Goal: Information Seeking & Learning: Learn about a topic

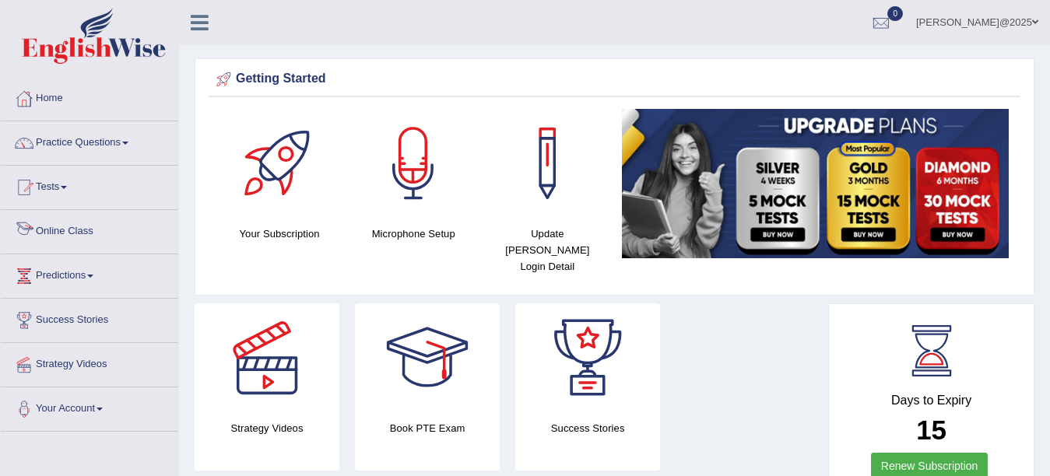
click at [76, 226] on link "Online Class" at bounding box center [89, 229] width 177 height 39
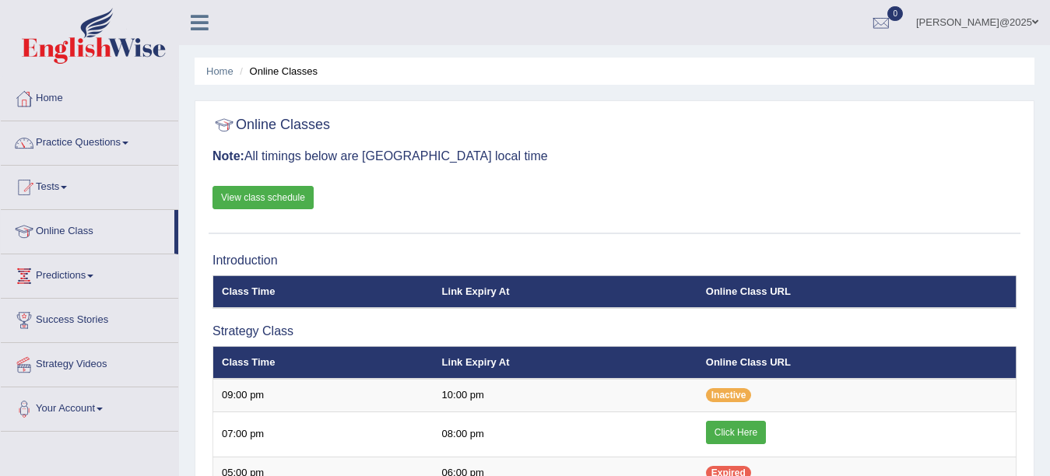
click at [280, 202] on link "View class schedule" at bounding box center [262, 197] width 101 height 23
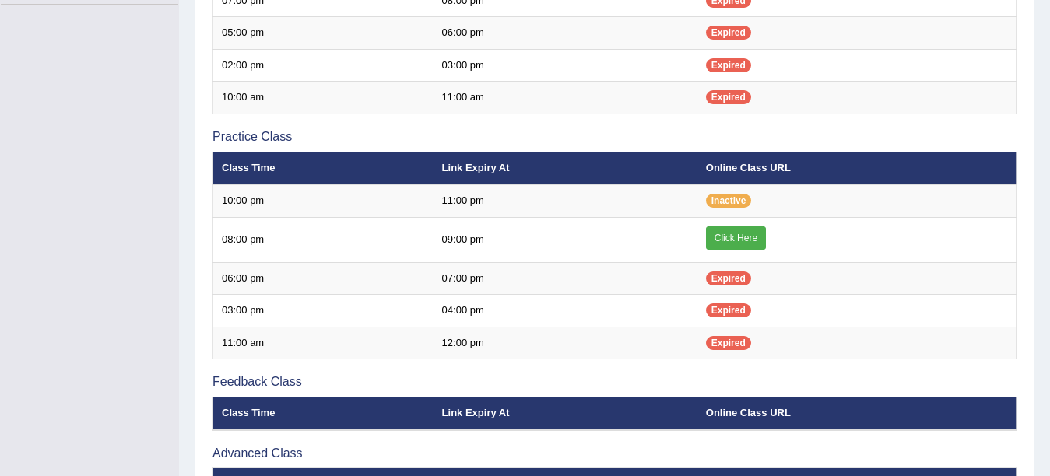
scroll to position [436, 0]
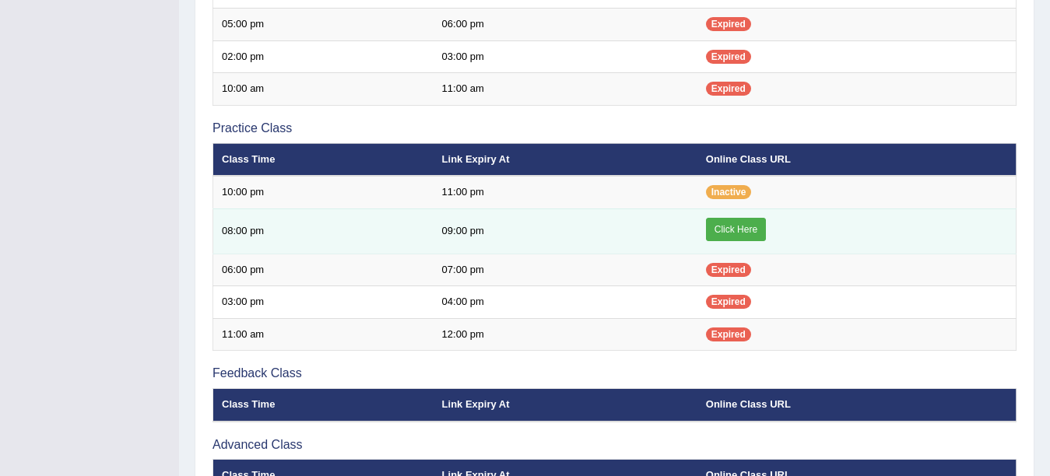
click at [735, 235] on link "Click Here" at bounding box center [736, 229] width 60 height 23
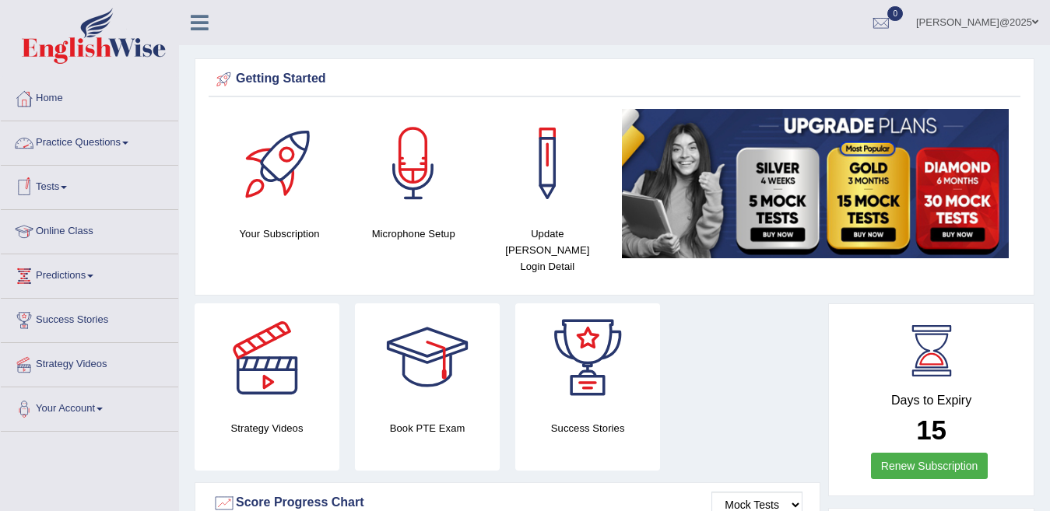
click at [128, 142] on span at bounding box center [125, 143] width 6 height 3
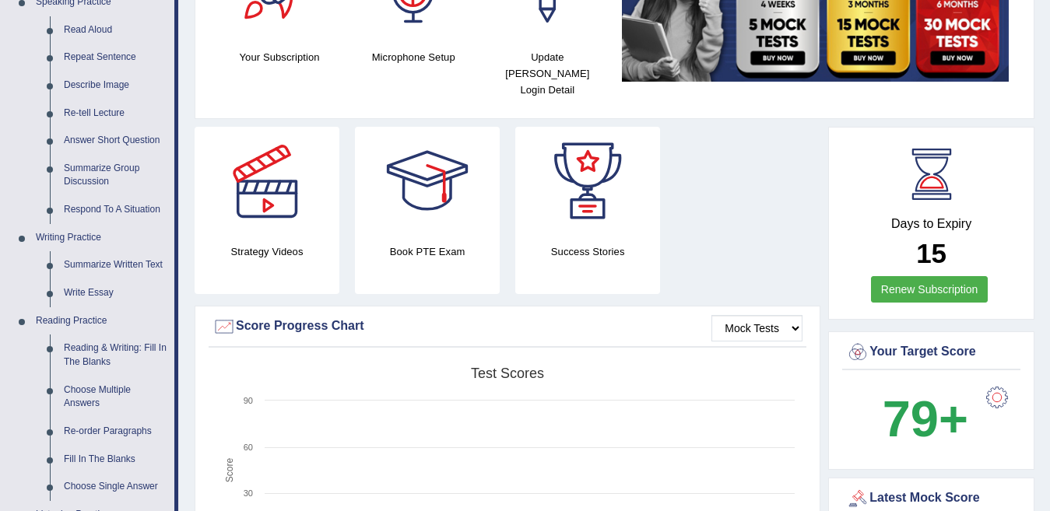
scroll to position [187, 0]
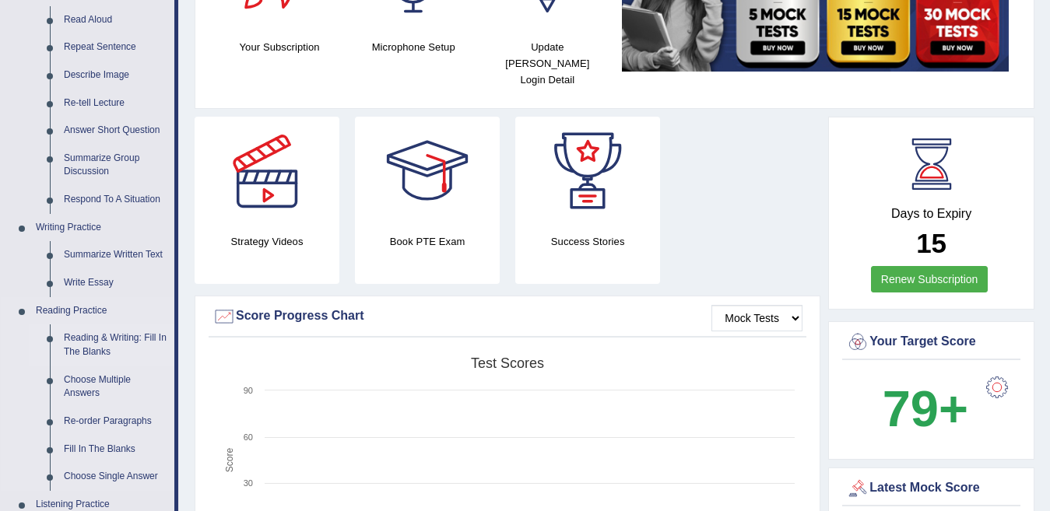
click at [88, 341] on link "Reading & Writing: Fill In The Blanks" at bounding box center [116, 345] width 118 height 41
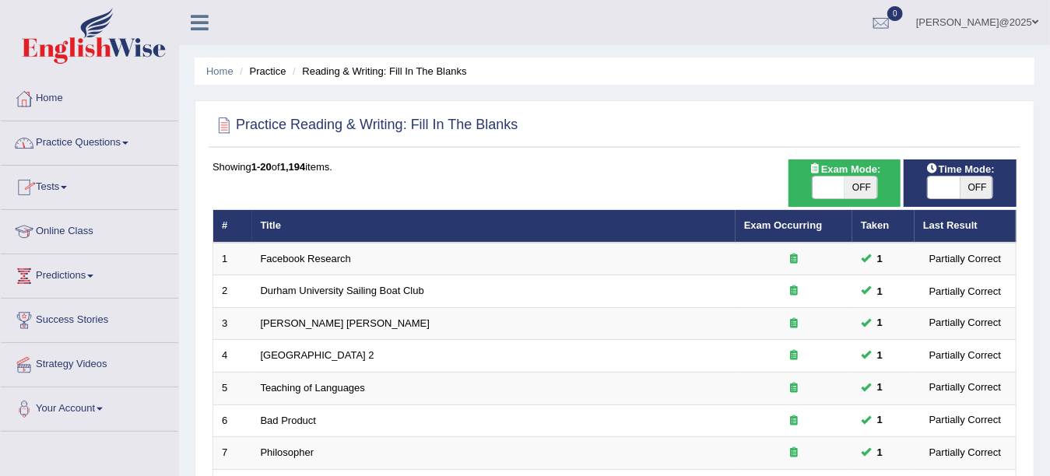
click at [131, 139] on link "Practice Questions" at bounding box center [89, 140] width 177 height 39
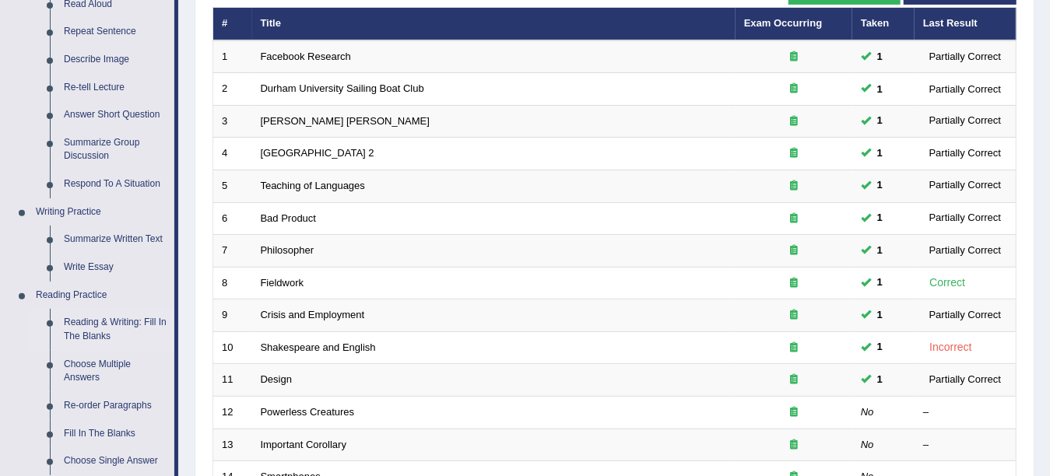
scroll to position [218, 0]
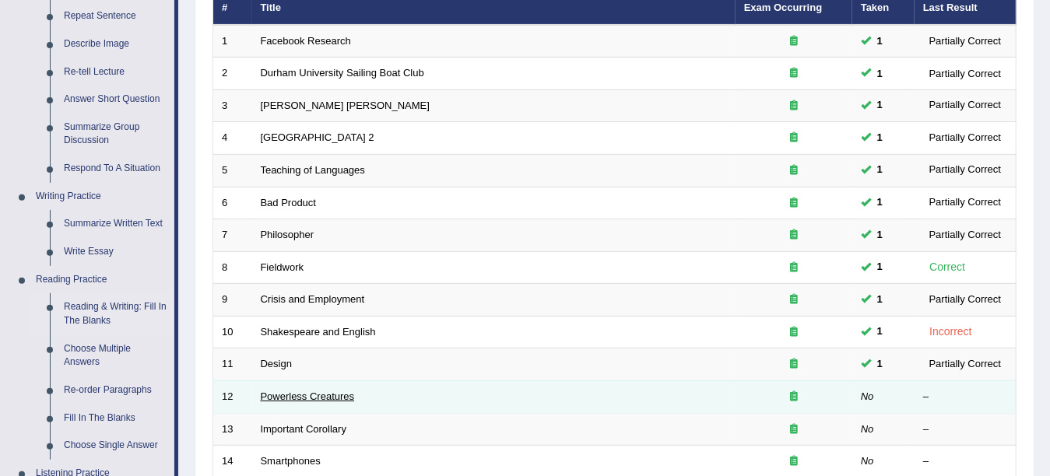
click at [301, 392] on link "Powerless Creatures" at bounding box center [308, 397] width 94 height 12
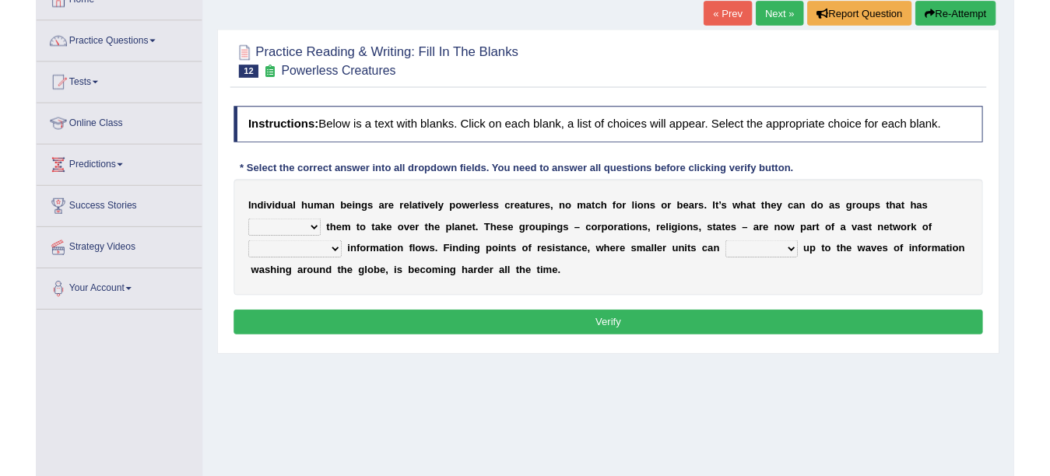
scroll to position [125, 0]
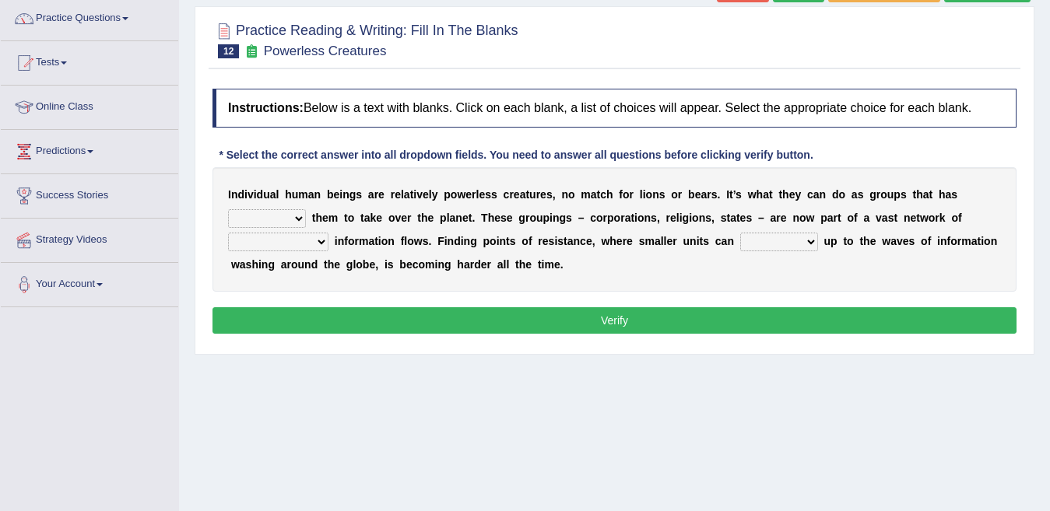
click at [306, 209] on select "enabled contended embodied conjured" at bounding box center [267, 218] width 78 height 19
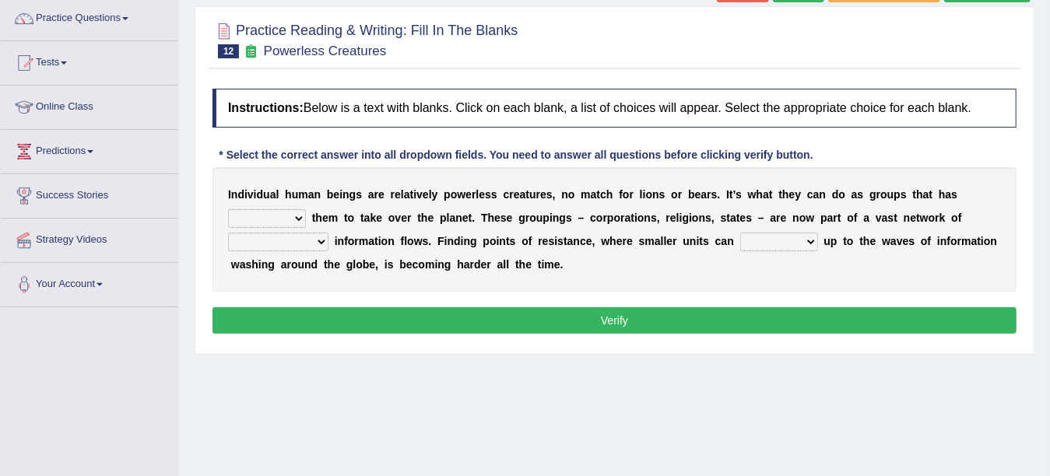
click at [306, 209] on select "enabled contended embodied conjured" at bounding box center [267, 218] width 78 height 19
click at [132, 15] on link "Practice Questions" at bounding box center [89, 16] width 177 height 39
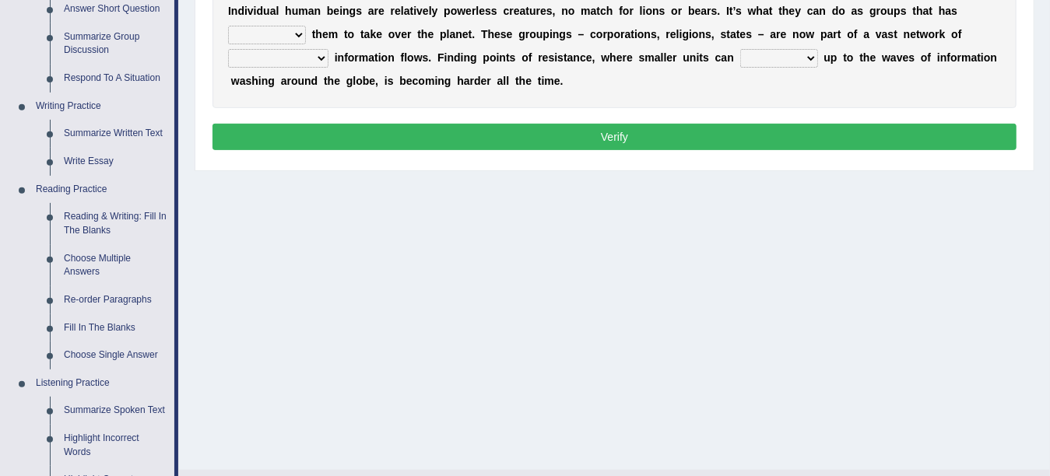
scroll to position [311, 0]
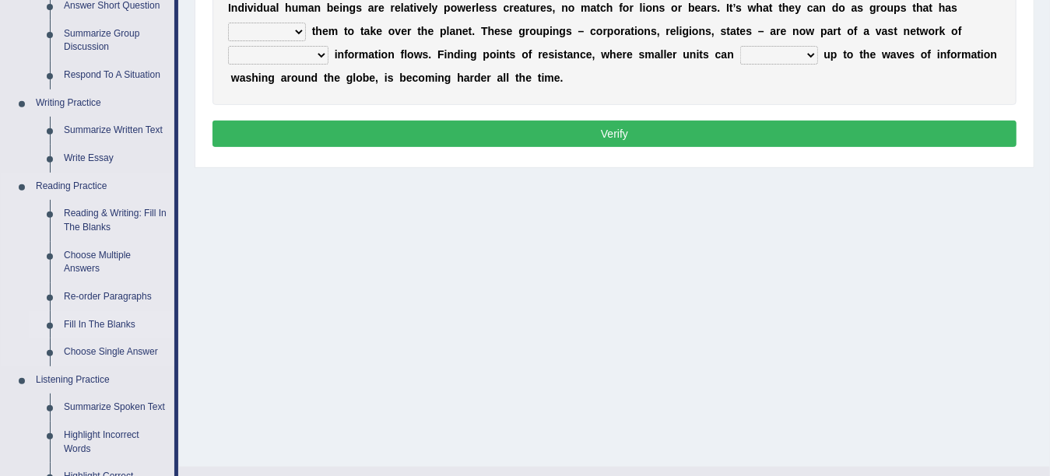
click at [90, 328] on link "Fill In The Blanks" at bounding box center [116, 325] width 118 height 28
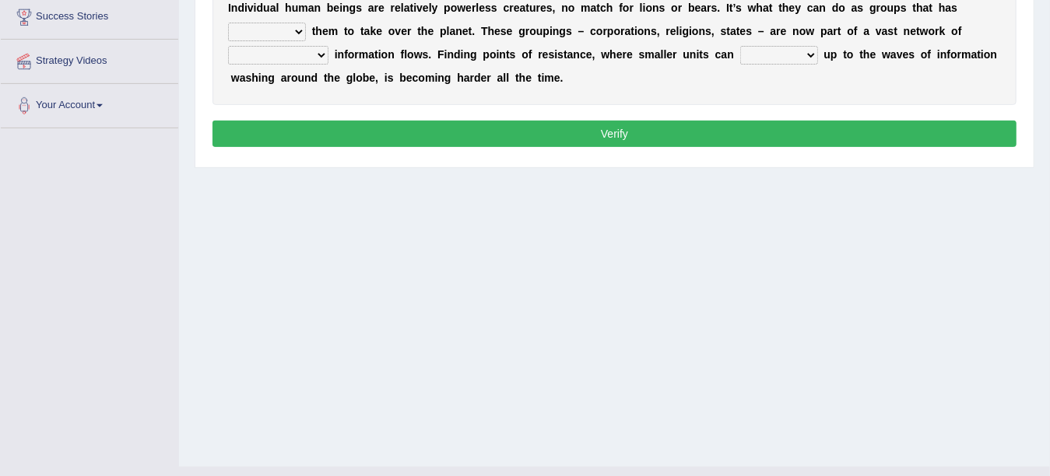
scroll to position [318, 0]
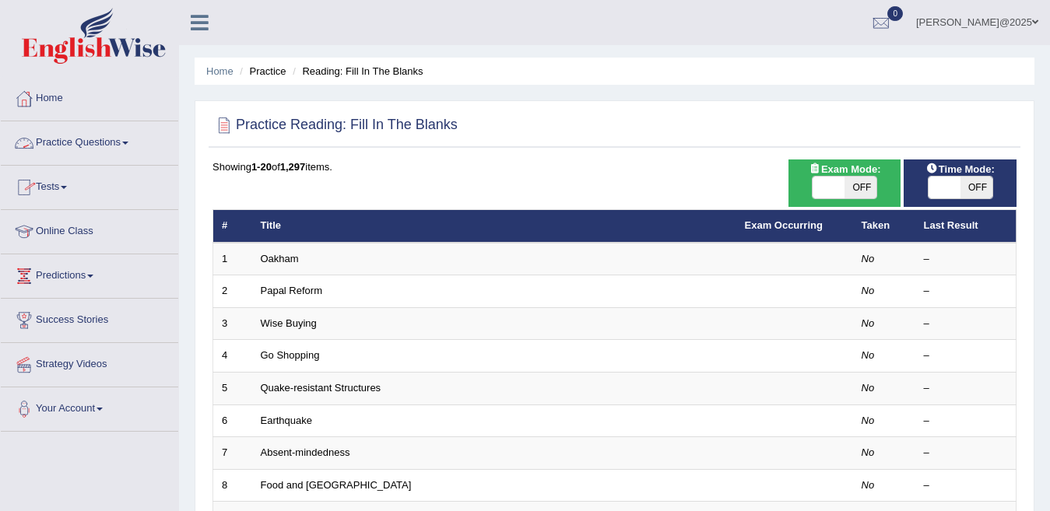
click at [132, 146] on link "Practice Questions" at bounding box center [89, 140] width 177 height 39
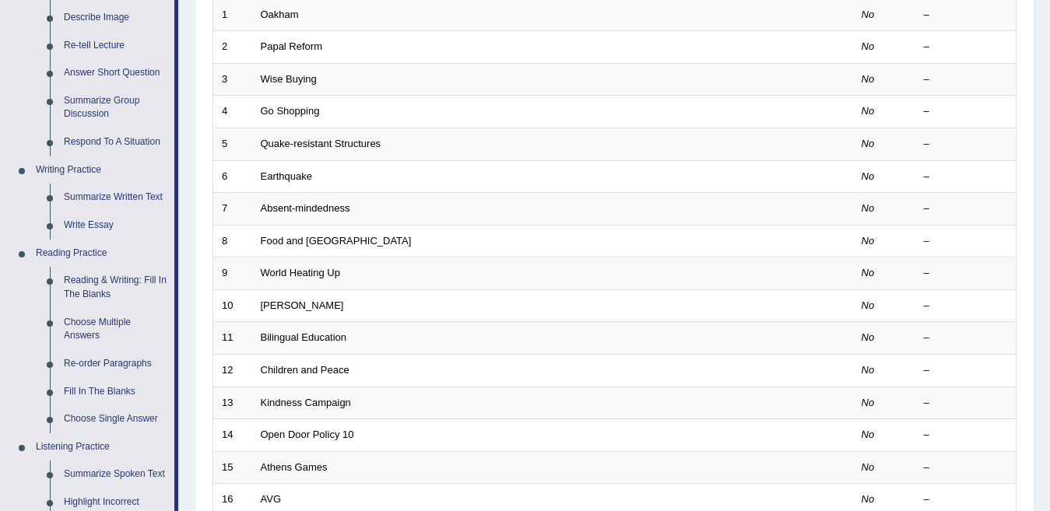
scroll to position [249, 0]
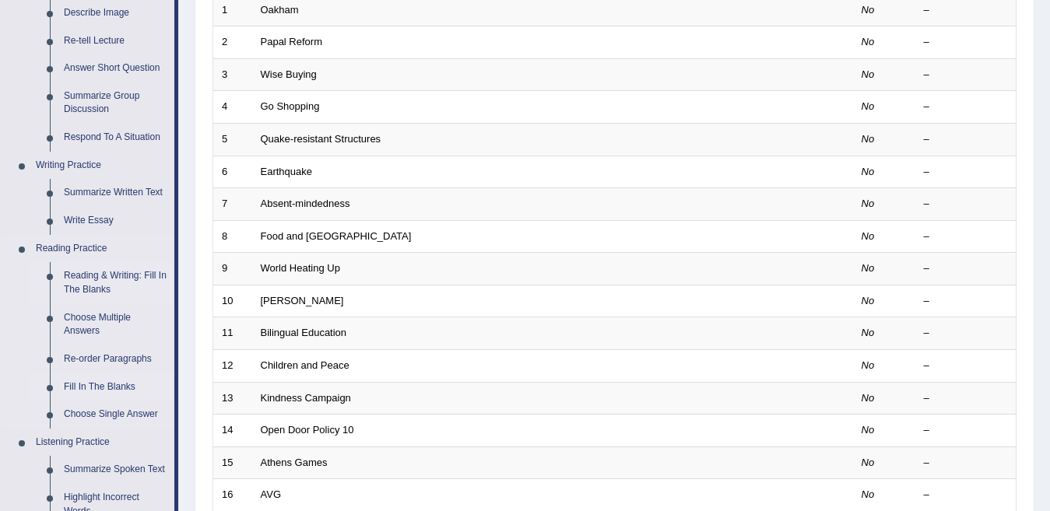
click at [111, 282] on link "Reading & Writing: Fill In The Blanks" at bounding box center [116, 282] width 118 height 41
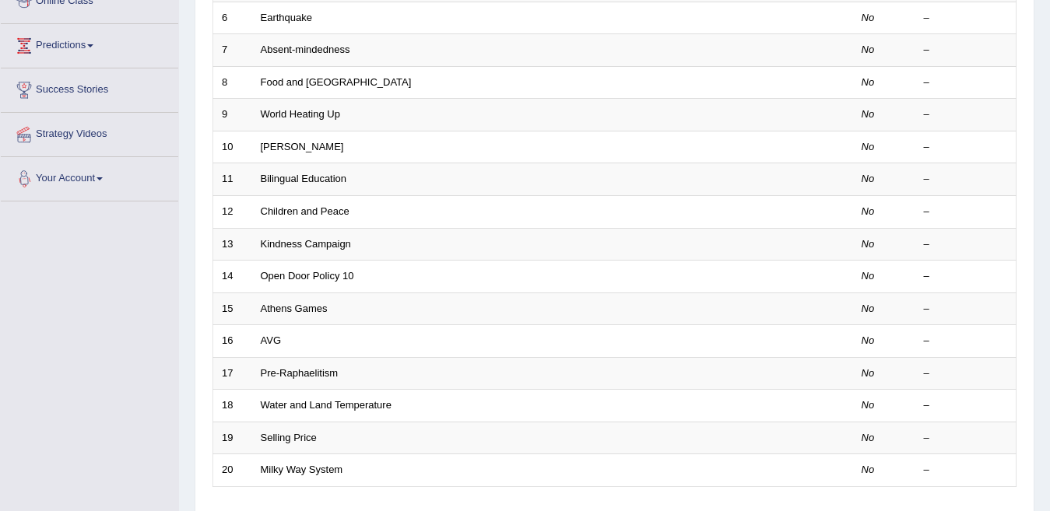
scroll to position [505, 0]
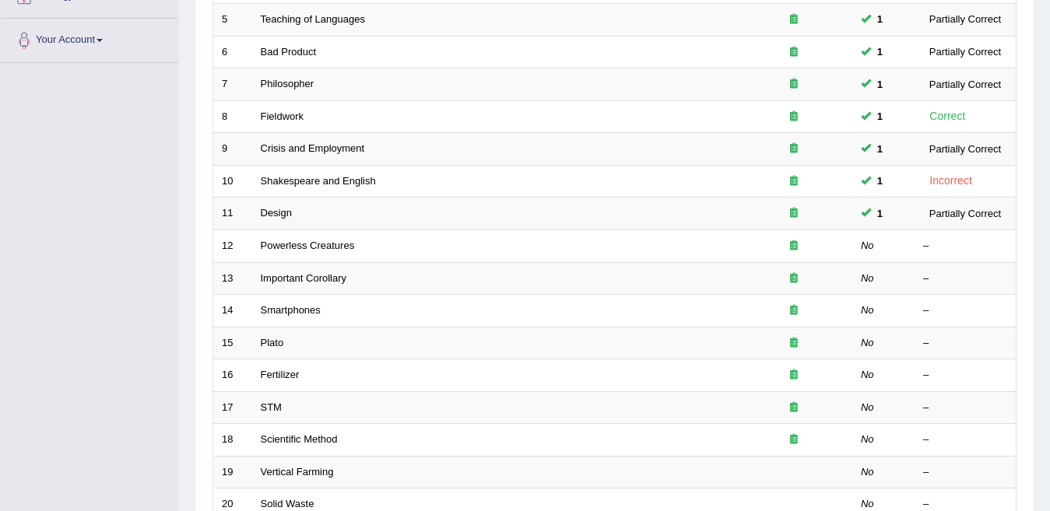
scroll to position [374, 0]
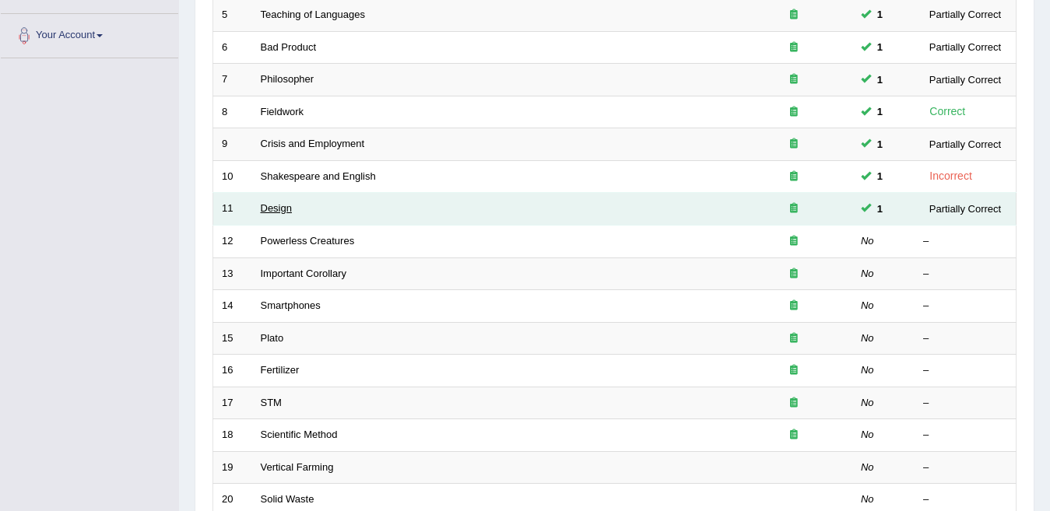
click at [270, 205] on link "Design" at bounding box center [276, 208] width 31 height 12
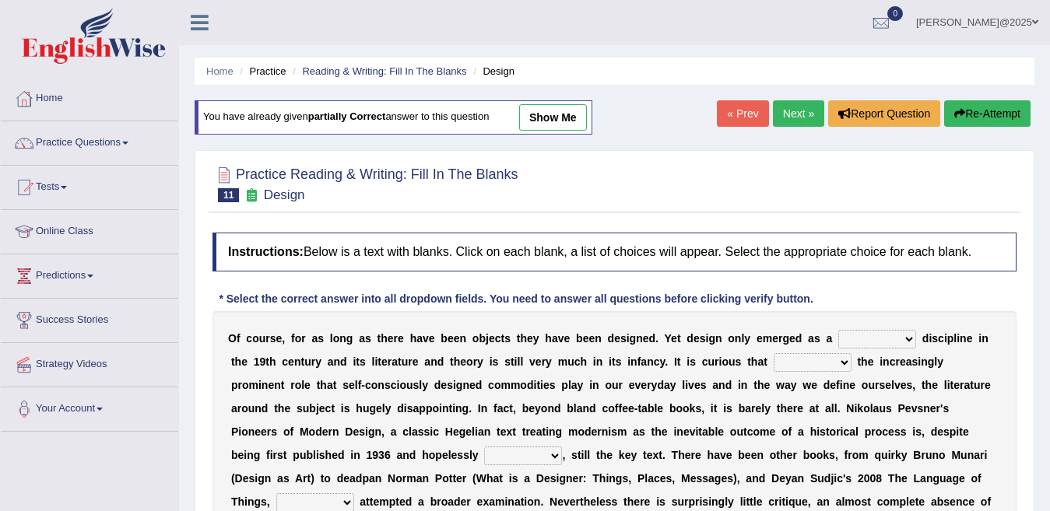
click at [869, 339] on select "bilateral ubiquitous foremost dedicated" at bounding box center [877, 339] width 78 height 19
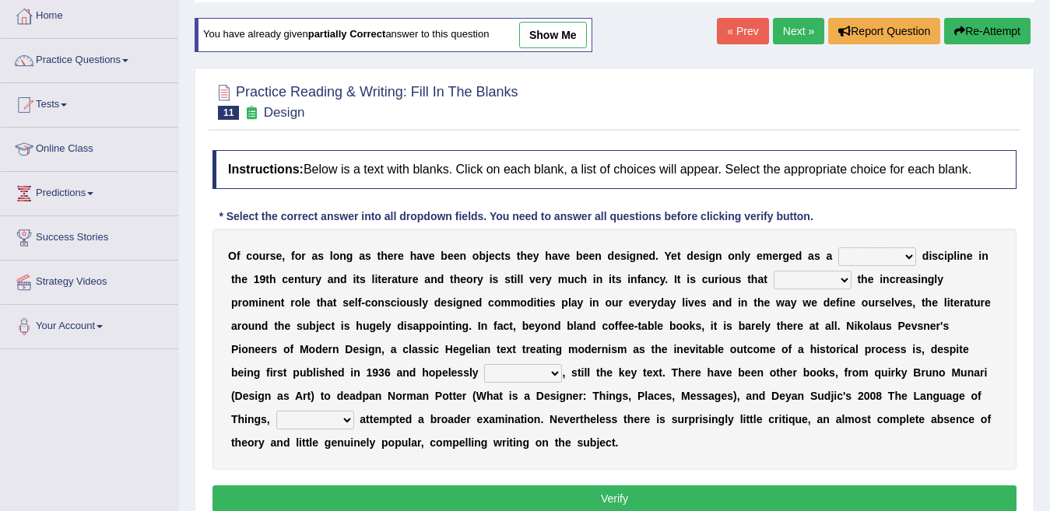
scroll to position [93, 0]
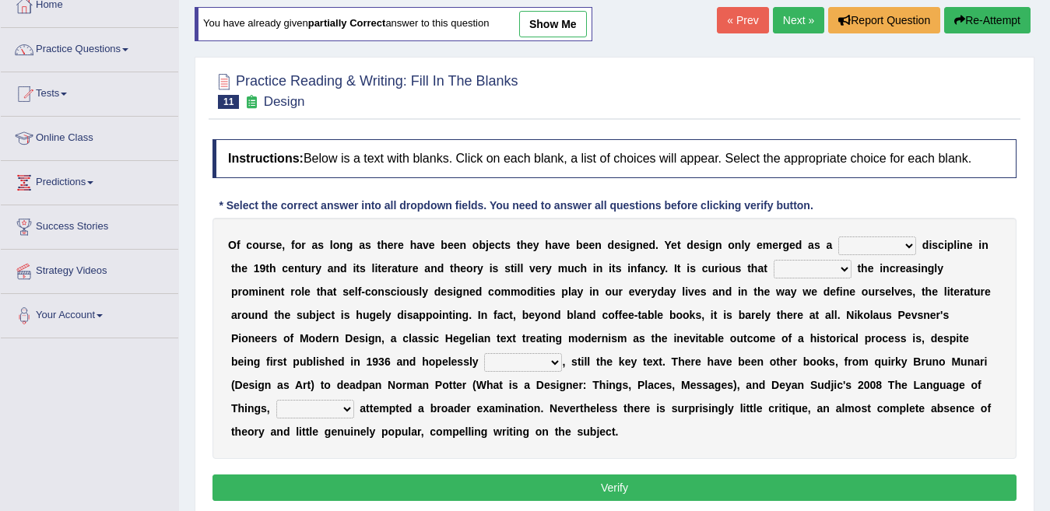
click at [863, 245] on select "bilateral ubiquitous foremost dedicated" at bounding box center [877, 246] width 78 height 19
select select "dedicated"
click at [838, 237] on select "bilateral ubiquitous foremost dedicated" at bounding box center [877, 246] width 78 height 19
click at [774, 267] on select "since despite within through" at bounding box center [813, 269] width 78 height 19
select select "despite"
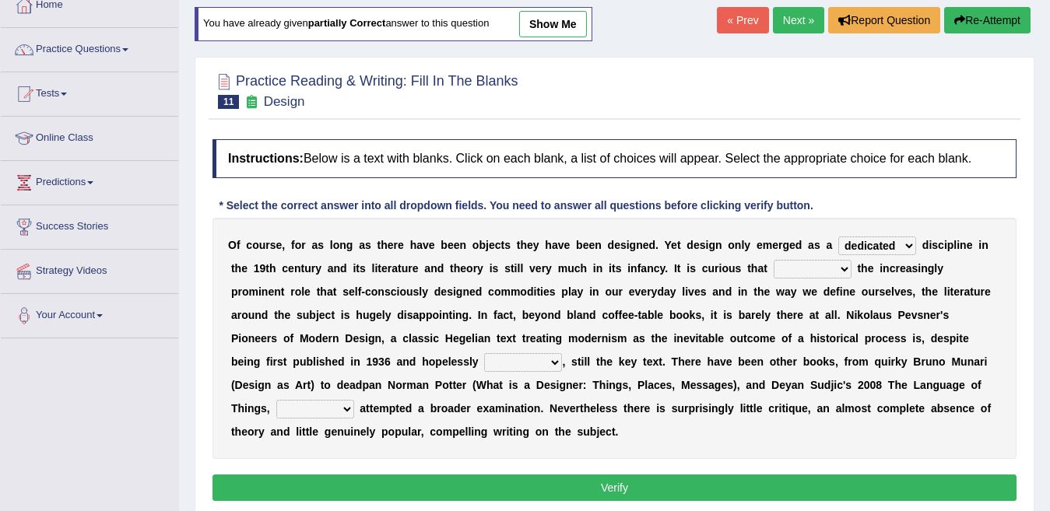
click at [774, 260] on select "since despite within through" at bounding box center [813, 269] width 78 height 19
click at [484, 361] on select "dates dating date dated" at bounding box center [523, 362] width 78 height 19
select select "dated"
click at [484, 353] on select "dates dating date dated" at bounding box center [523, 362] width 78 height 19
click at [354, 400] on select "which then however as" at bounding box center [315, 409] width 78 height 19
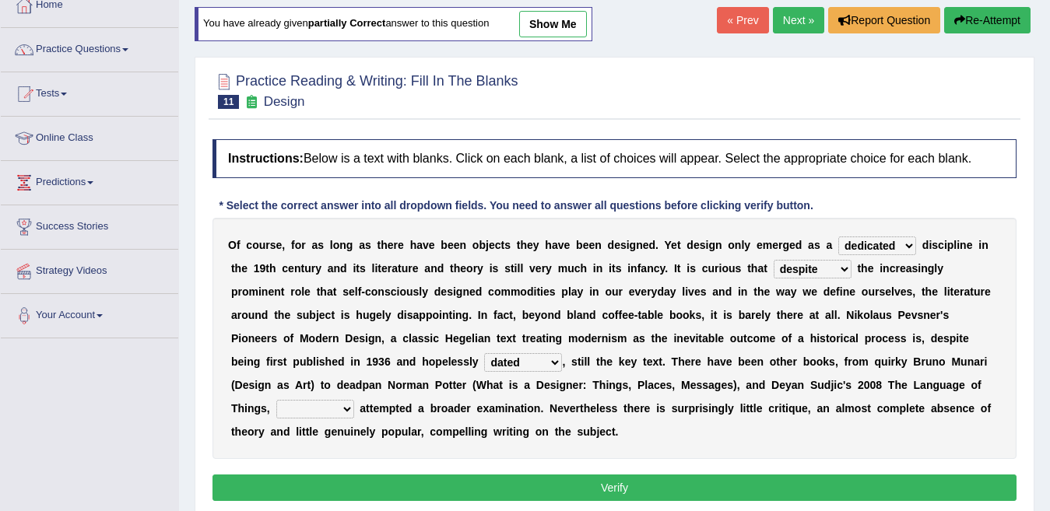
select select "which"
click at [354, 400] on select "which then however as" at bounding box center [315, 409] width 78 height 19
click at [622, 488] on button "Verify" at bounding box center [614, 488] width 804 height 26
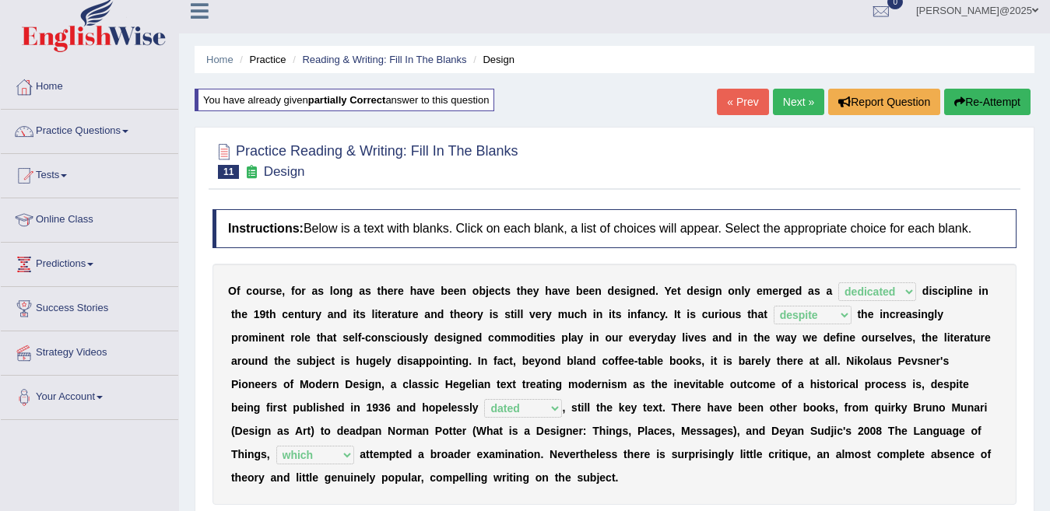
scroll to position [0, 0]
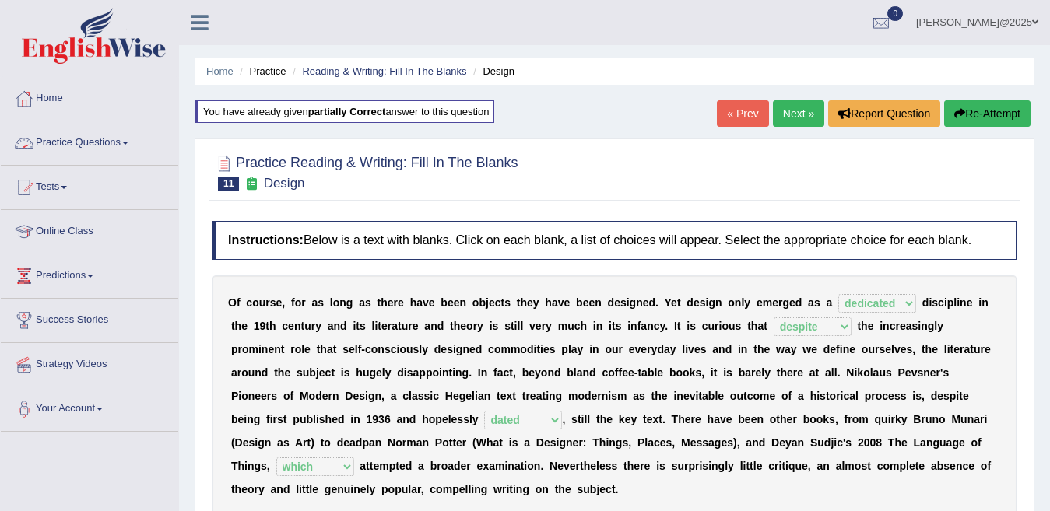
click at [128, 142] on span at bounding box center [125, 143] width 6 height 3
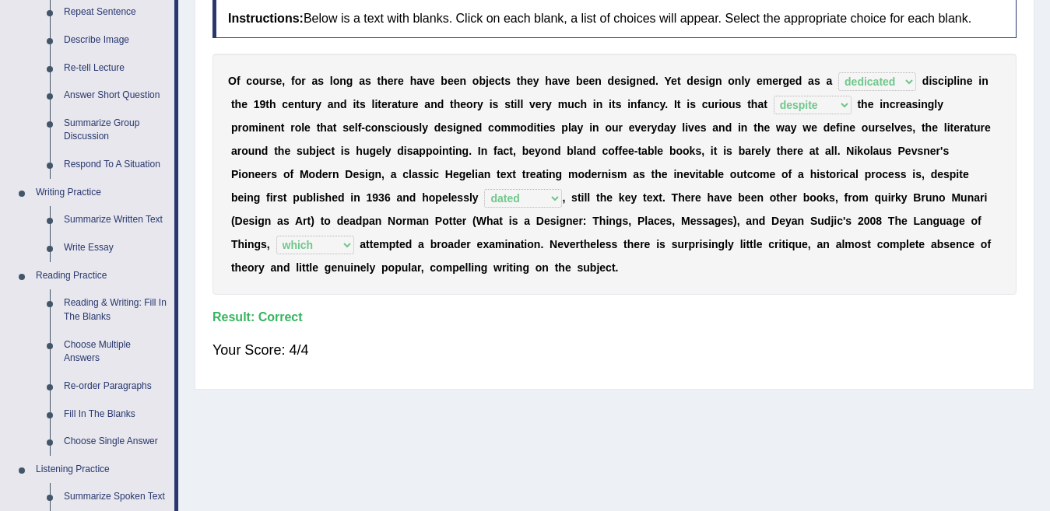
scroll to position [249, 0]
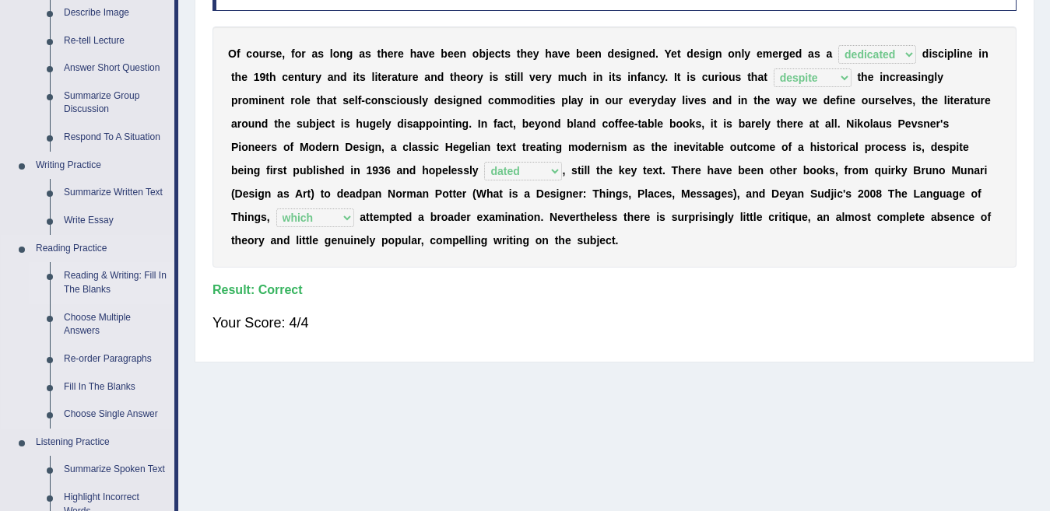
click at [113, 287] on link "Reading & Writing: Fill In The Blanks" at bounding box center [116, 282] width 118 height 41
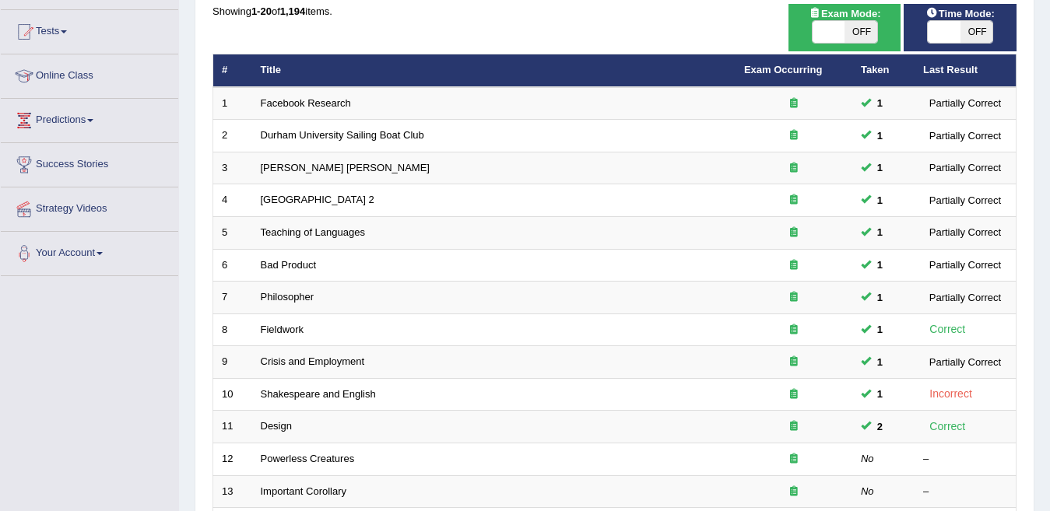
scroll to position [187, 0]
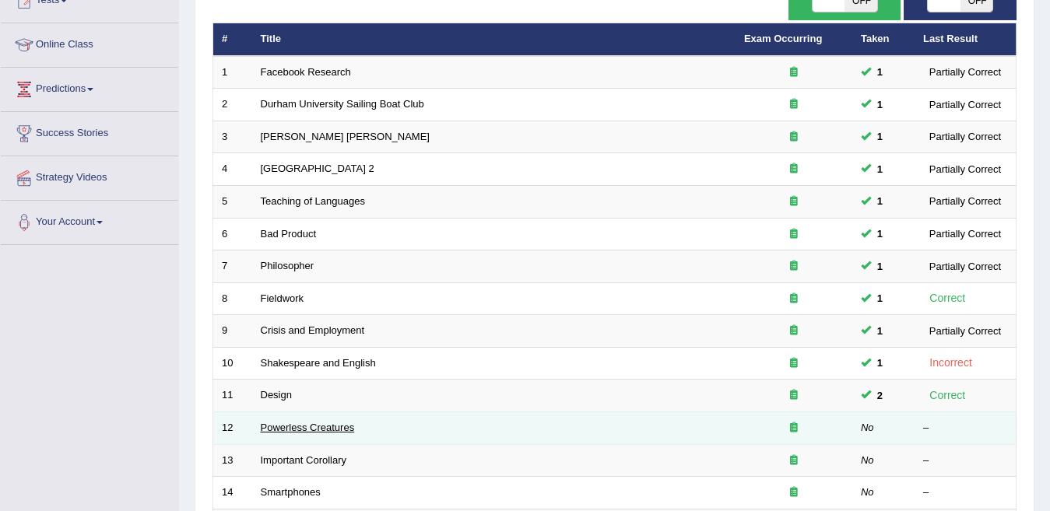
click at [321, 430] on link "Powerless Creatures" at bounding box center [308, 428] width 94 height 12
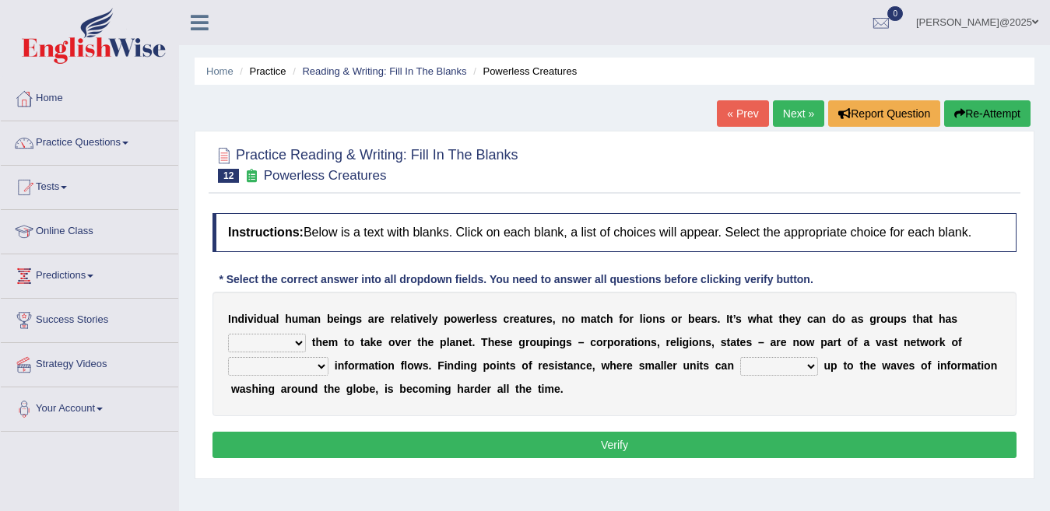
click at [306, 334] on select "enabled contended embodied conjured" at bounding box center [267, 343] width 78 height 19
select select "enabled"
click at [306, 334] on select "enabled contended embodied conjured" at bounding box center [267, 343] width 78 height 19
click at [328, 357] on select "interconnected overlapping fastened exploited" at bounding box center [278, 366] width 100 height 19
select select "fastened"
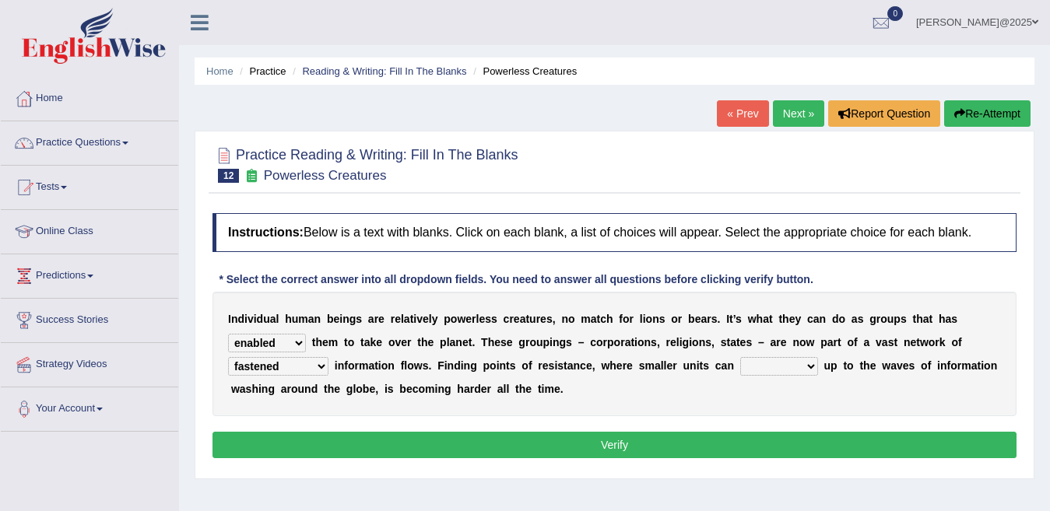
click at [328, 357] on select "interconnected overlapping fastened exploited" at bounding box center [278, 366] width 100 height 19
click at [740, 367] on select "stand raise hail pump" at bounding box center [779, 366] width 78 height 19
select select "stand"
click at [740, 357] on select "stand raise hail pump" at bounding box center [779, 366] width 78 height 19
click at [617, 447] on button "Verify" at bounding box center [614, 445] width 804 height 26
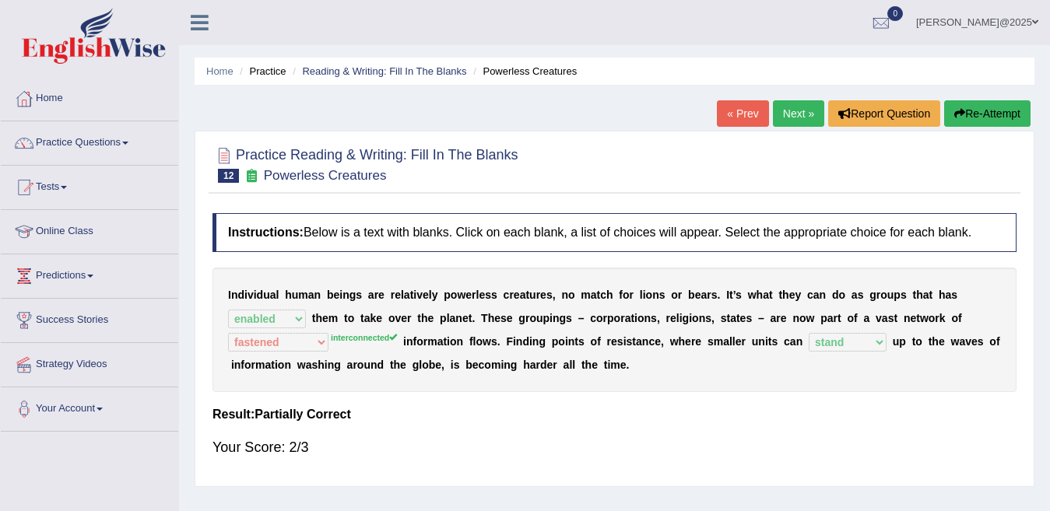
click at [128, 142] on span at bounding box center [125, 143] width 6 height 3
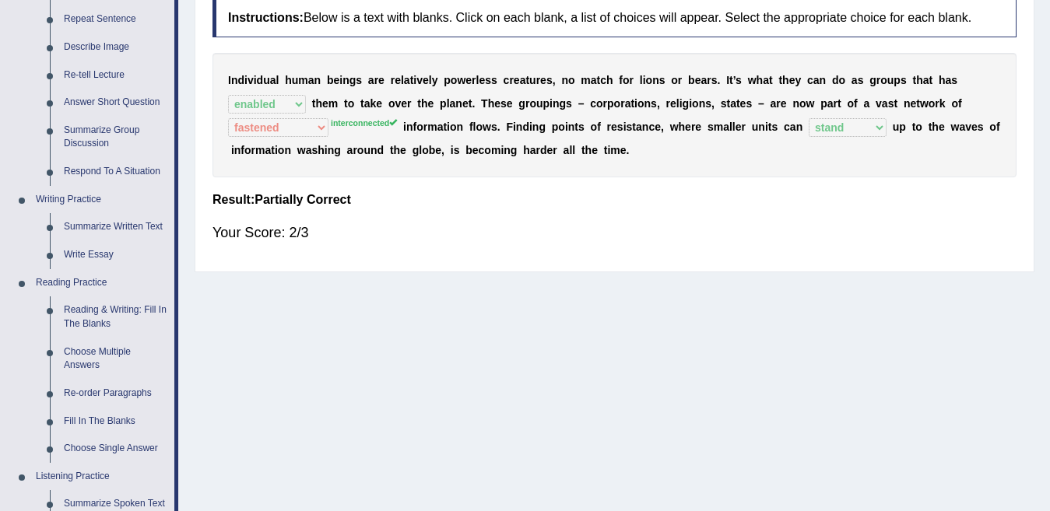
scroll to position [218, 0]
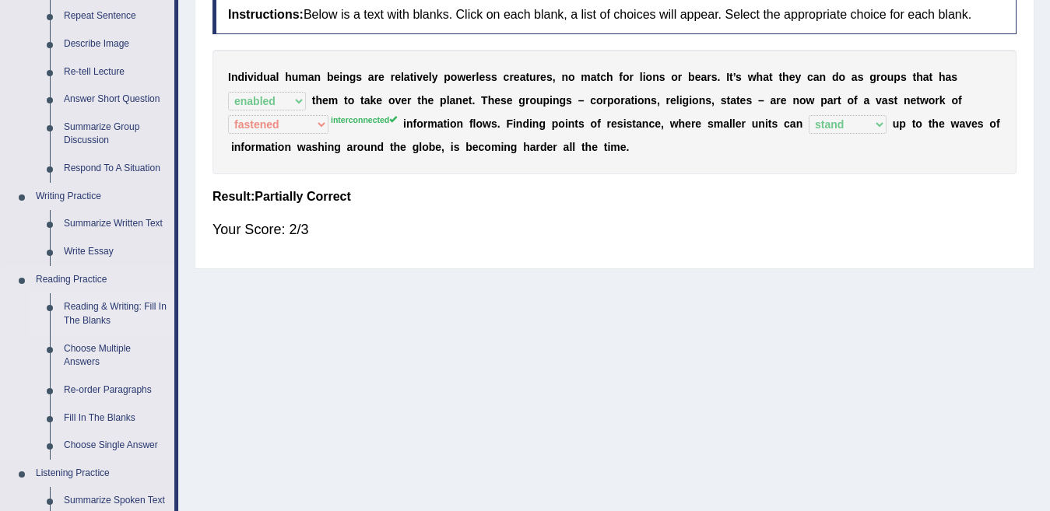
click at [102, 319] on link "Reading & Writing: Fill In The Blanks" at bounding box center [116, 313] width 118 height 41
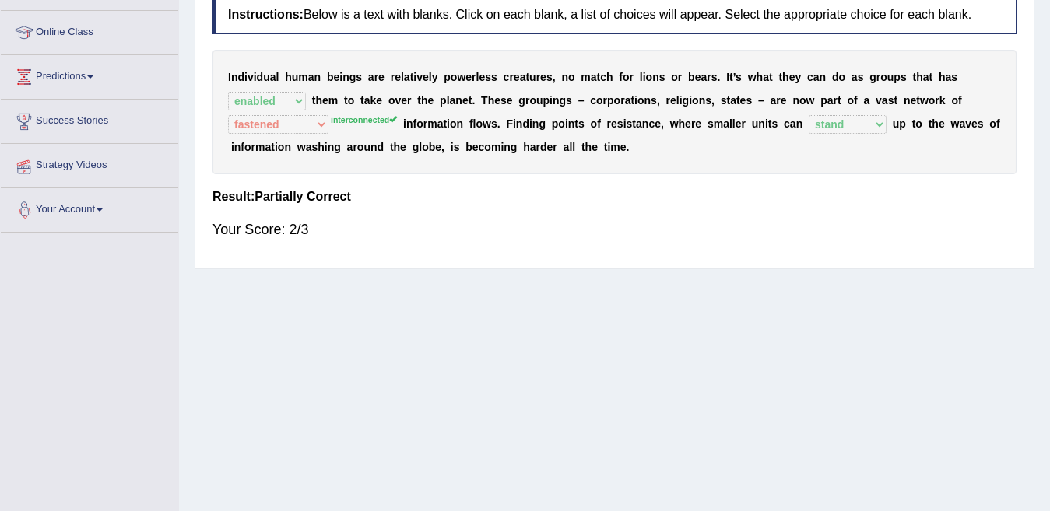
scroll to position [288, 0]
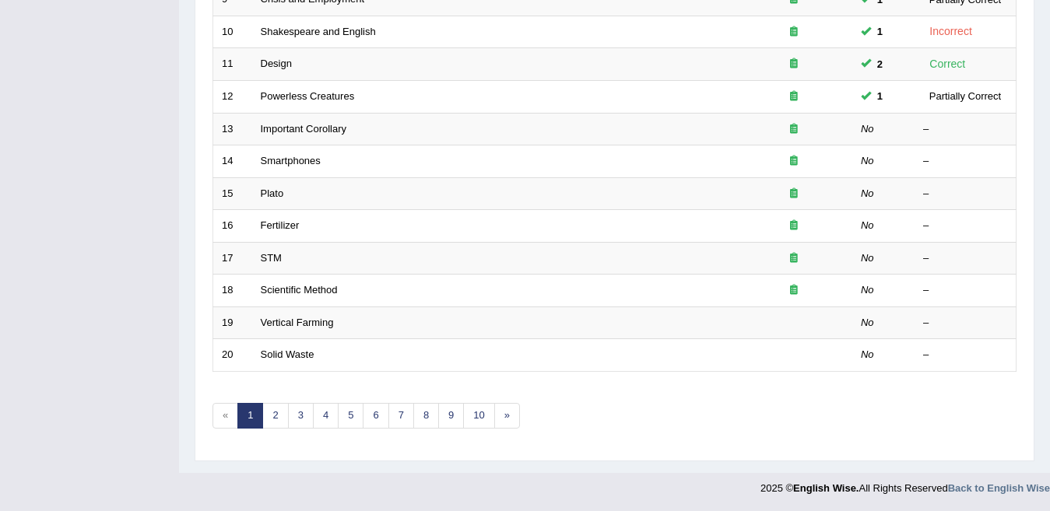
scroll to position [519, 0]
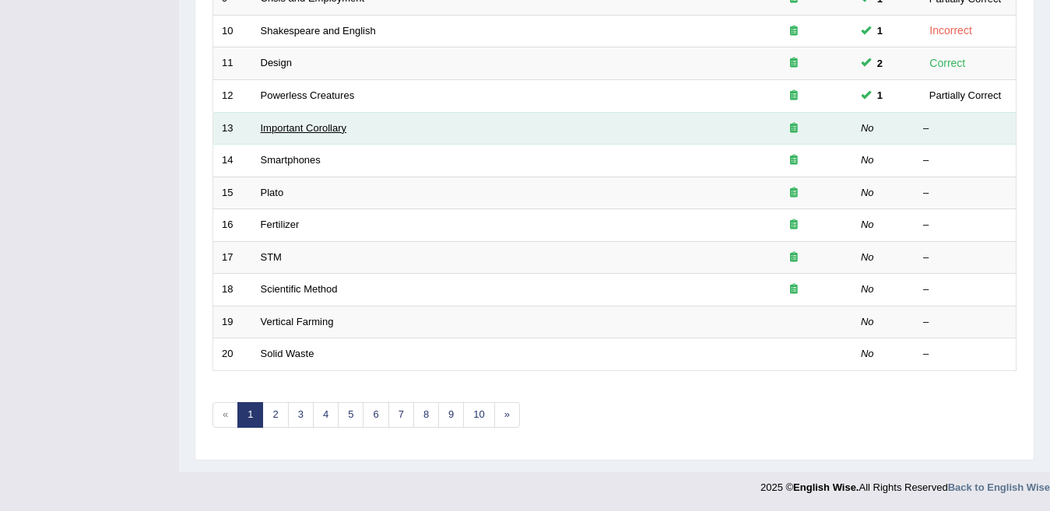
click at [292, 132] on link "Important Corollary" at bounding box center [304, 128] width 86 height 12
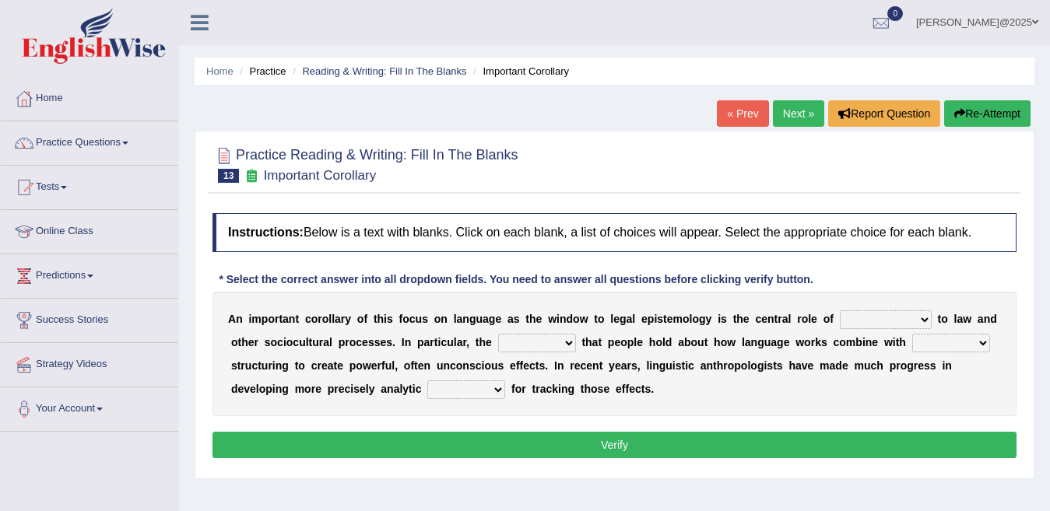
click at [889, 318] on select "discourse epoch dialect acquaintance" at bounding box center [886, 320] width 92 height 19
click at [878, 318] on select "discourse epoch dialect acquaintance" at bounding box center [886, 320] width 92 height 19
click at [880, 318] on select "discourse epoch dialect acquaintance" at bounding box center [886, 320] width 92 height 19
select select "epoch"
click at [840, 311] on select "discourse epoch dialect acquaintance" at bounding box center [886, 320] width 92 height 19
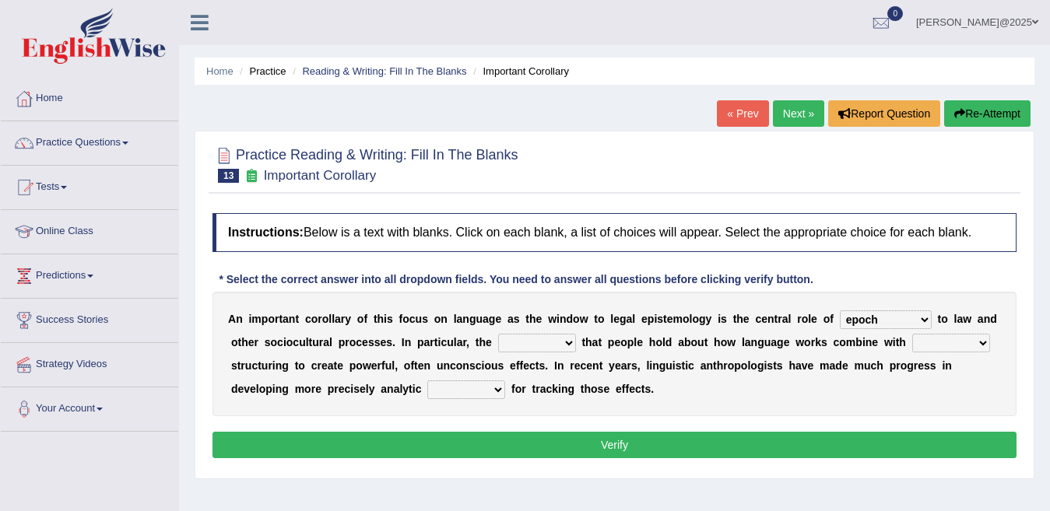
click at [521, 346] on select "deviation besmirch consent ideas" at bounding box center [537, 343] width 78 height 19
select select "ideas"
click at [498, 334] on select "deviation besmirch consent ideas" at bounding box center [537, 343] width 78 height 19
click at [483, 416] on div "Instructions: Below is a text with blanks. Click on each blank, a list of choic…" at bounding box center [615, 337] width 812 height 265
click at [912, 342] on select "mandatory linguistic legitimate customary" at bounding box center [951, 343] width 78 height 19
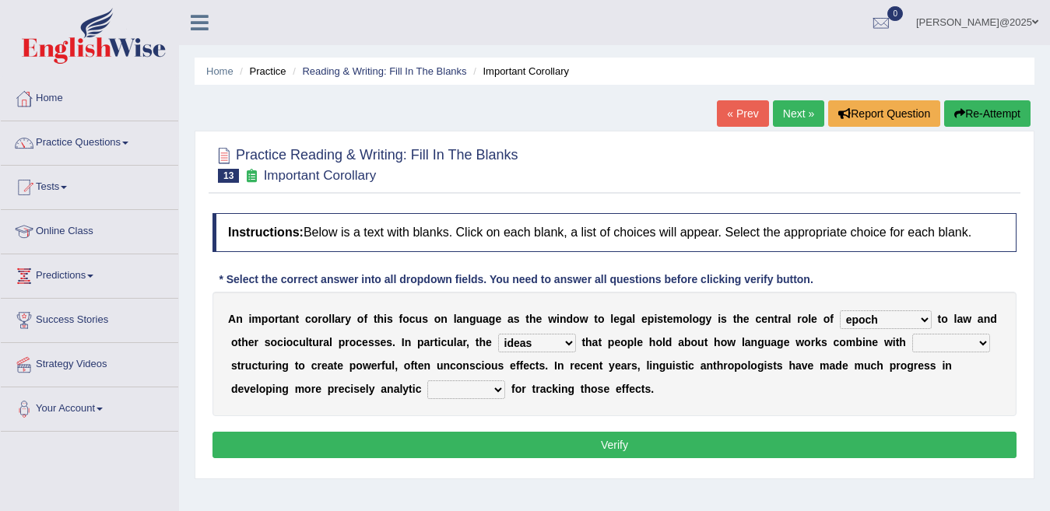
select select "linguistic"
click at [912, 334] on select "mandatory linguistic legitimate customary" at bounding box center [951, 343] width 78 height 19
click at [912, 335] on select "mandatory linguistic legitimate customary" at bounding box center [951, 343] width 78 height 19
click at [813, 397] on div "A n i m p o r t a n t c o r o l l a r y o f t h i s f o c u s o n l a n g u a g…" at bounding box center [614, 354] width 804 height 125
click at [427, 384] on select "tools appetite albums stroke" at bounding box center [466, 390] width 78 height 19
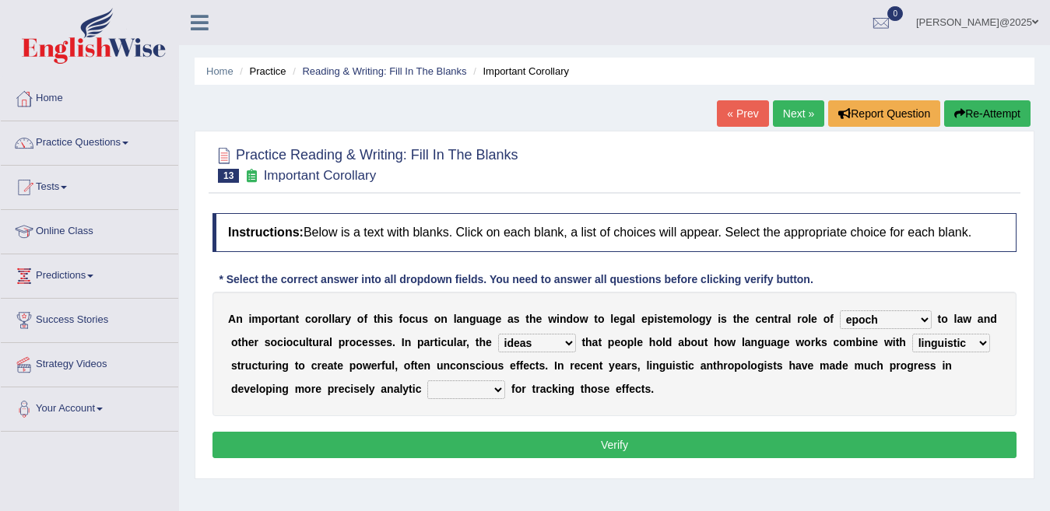
select select "tools"
click at [427, 381] on select "tools appetite albums stroke" at bounding box center [466, 390] width 78 height 19
click at [616, 441] on button "Verify" at bounding box center [614, 445] width 804 height 26
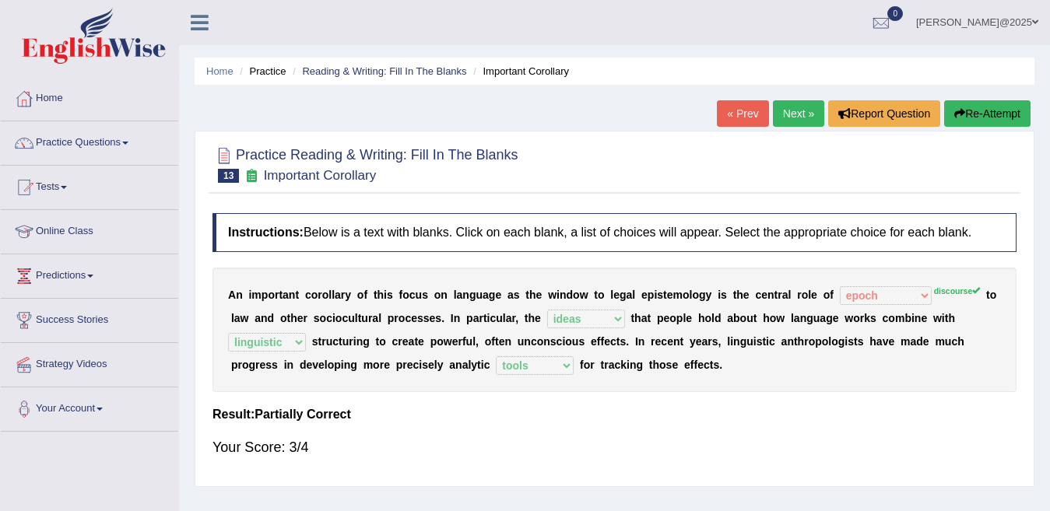
click at [789, 113] on link "Next »" at bounding box center [798, 113] width 51 height 26
